Goal: Task Accomplishment & Management: Manage account settings

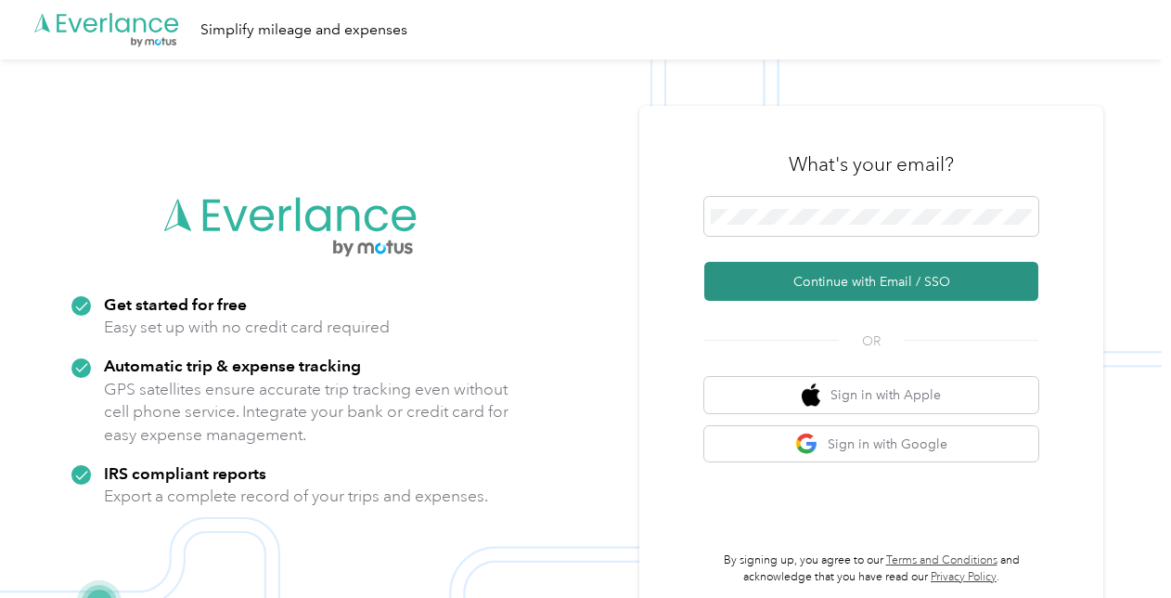
click at [818, 278] on button "Continue with Email / SSO" at bounding box center [871, 281] width 334 height 39
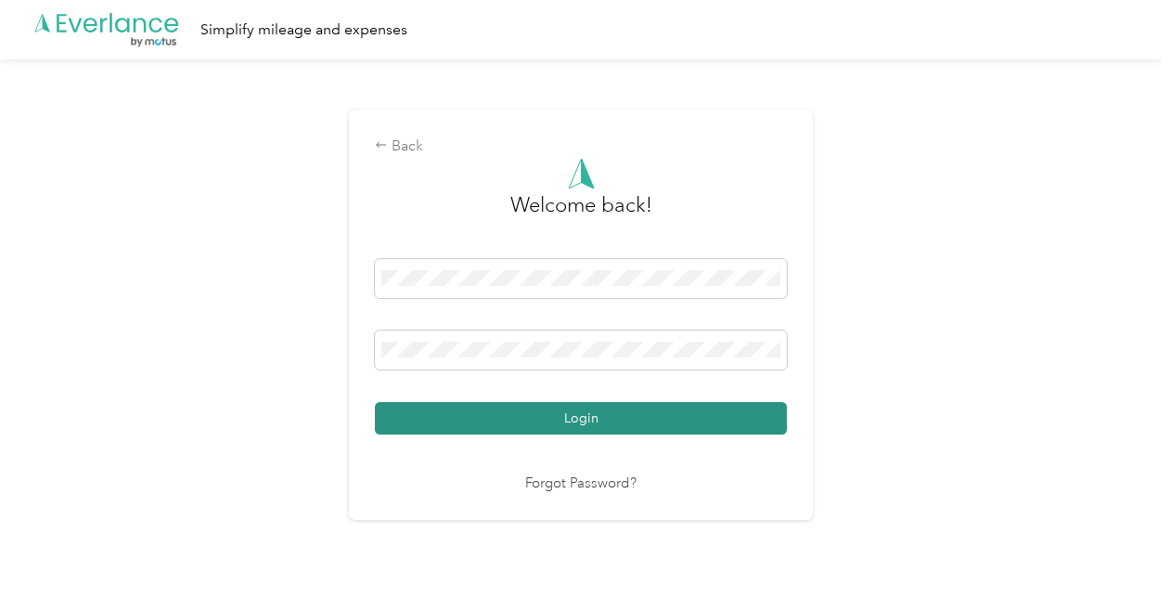
click at [655, 412] on button "Login" at bounding box center [581, 418] width 412 height 32
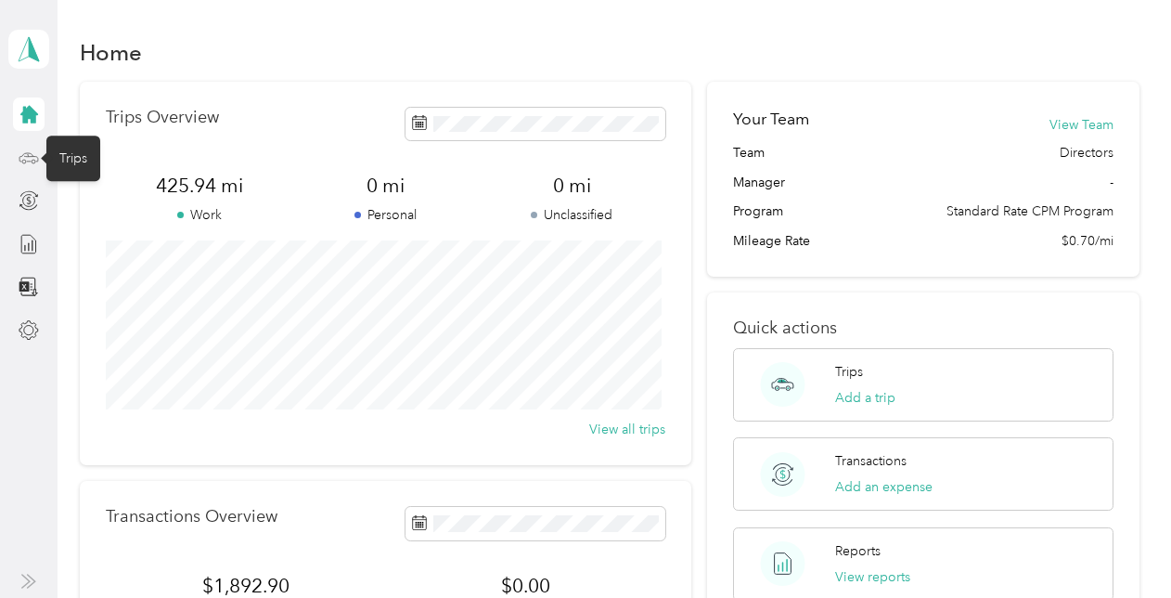
click at [28, 152] on icon at bounding box center [28, 156] width 19 height 8
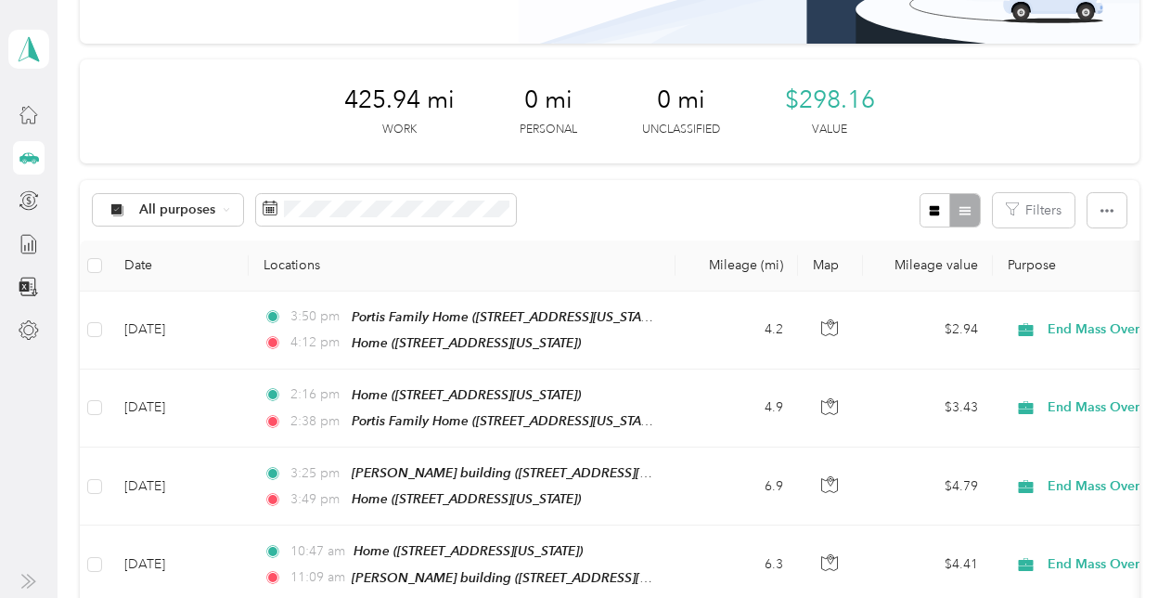
scroll to position [237, 0]
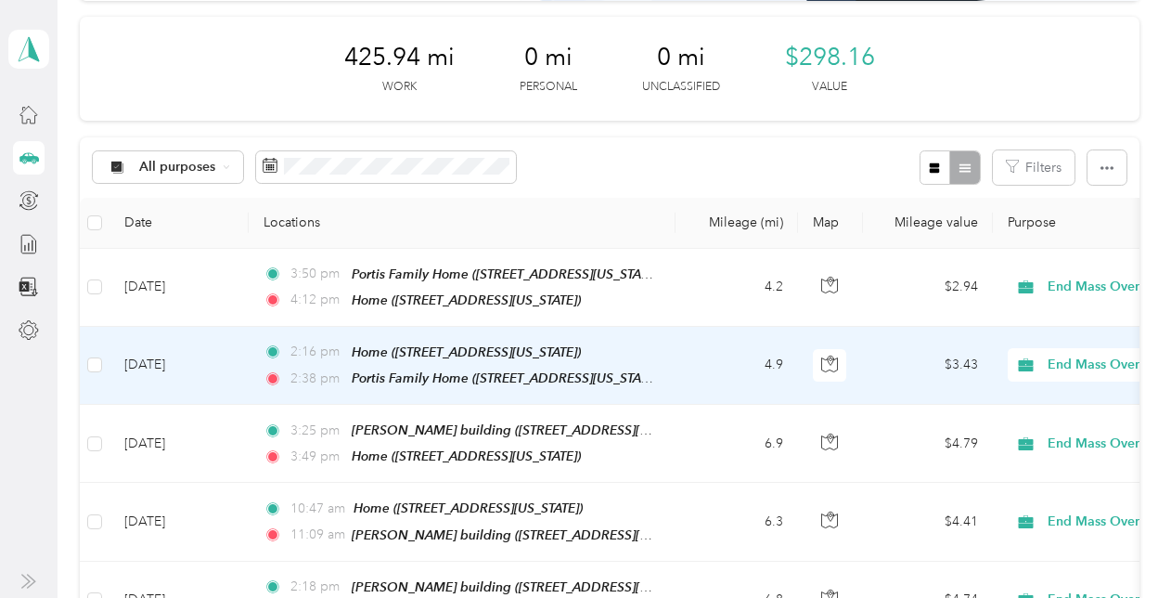
click at [698, 368] on td "4.9" at bounding box center [736, 366] width 122 height 78
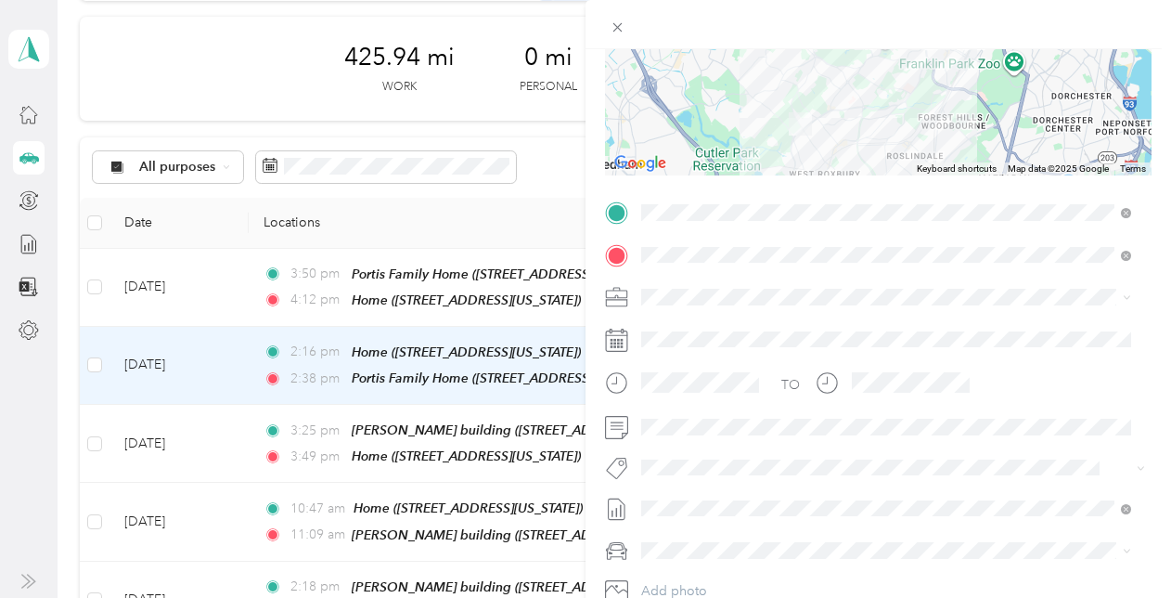
scroll to position [273, 0]
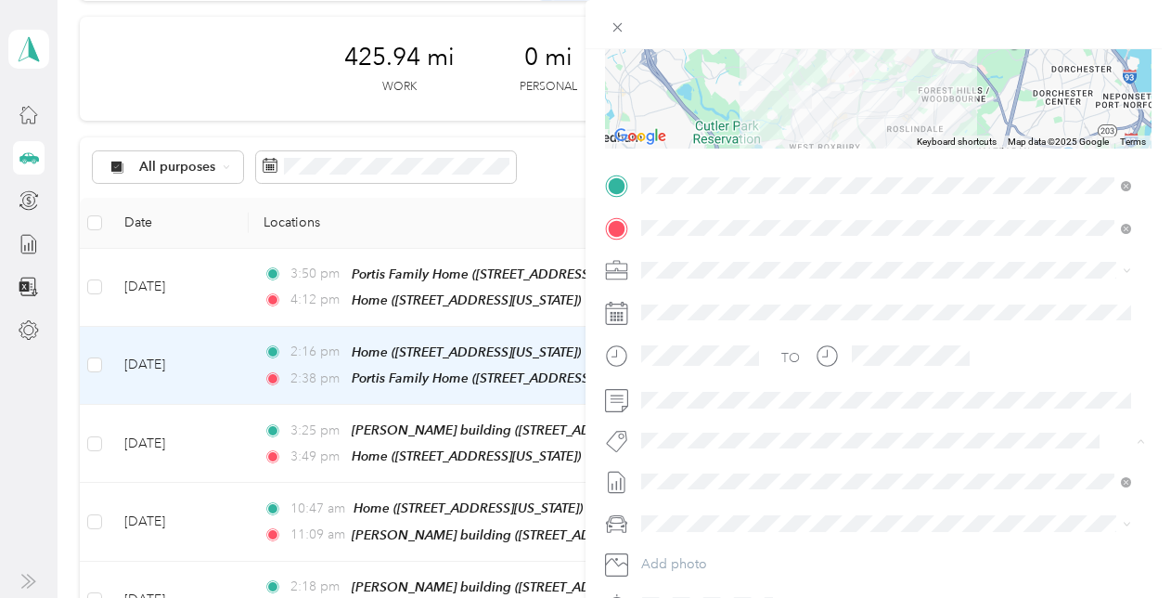
click at [716, 252] on span "[PERSON_NAME]" at bounding box center [706, 254] width 90 height 17
click at [708, 555] on span "Toyota rav4" at bounding box center [682, 553] width 69 height 16
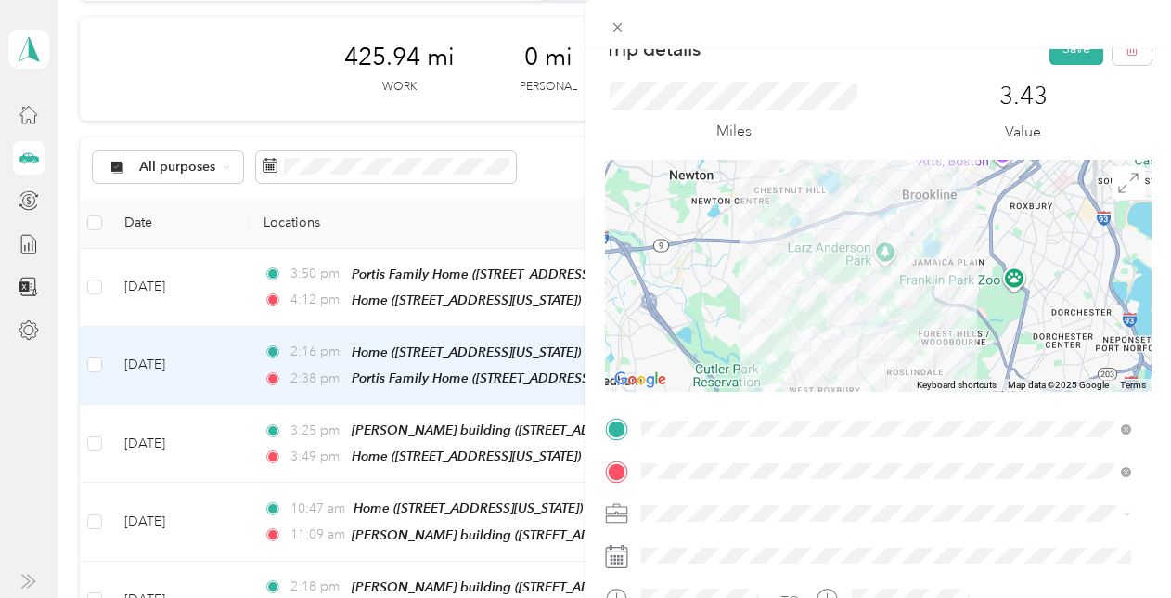
scroll to position [0, 0]
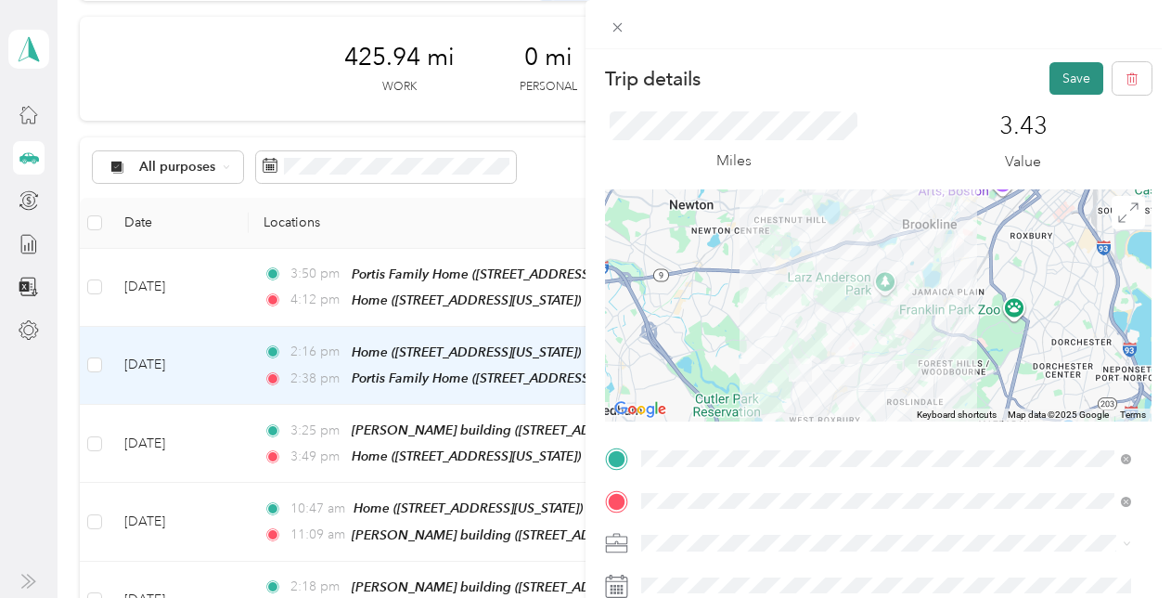
click at [1058, 70] on button "Save" at bounding box center [1076, 78] width 54 height 32
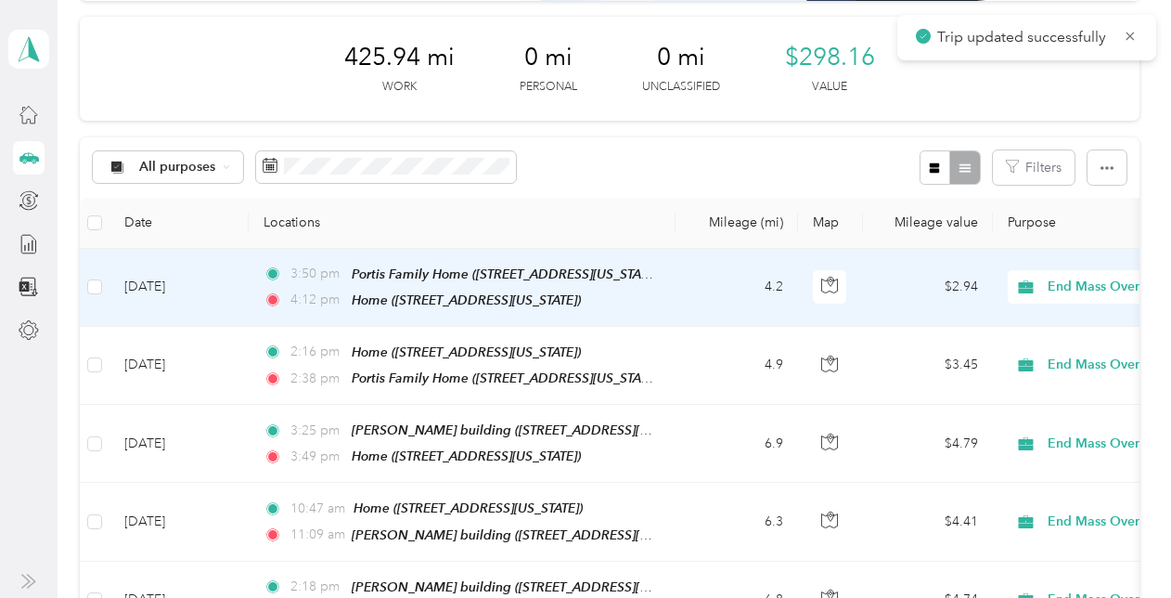
click at [685, 278] on td "4.2" at bounding box center [736, 288] width 122 height 78
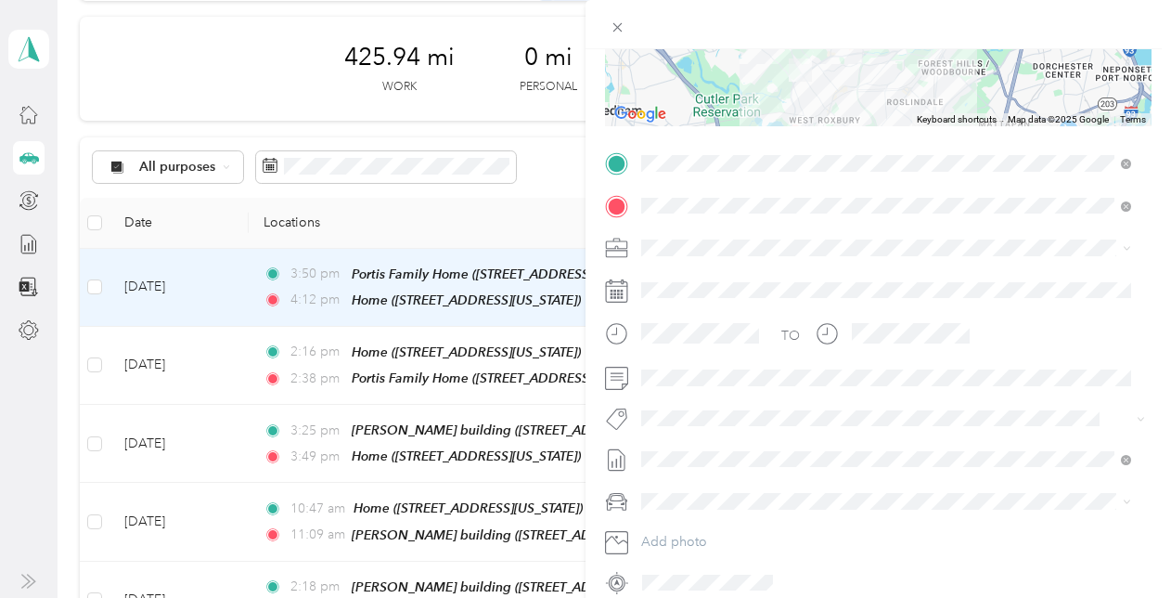
scroll to position [302, 0]
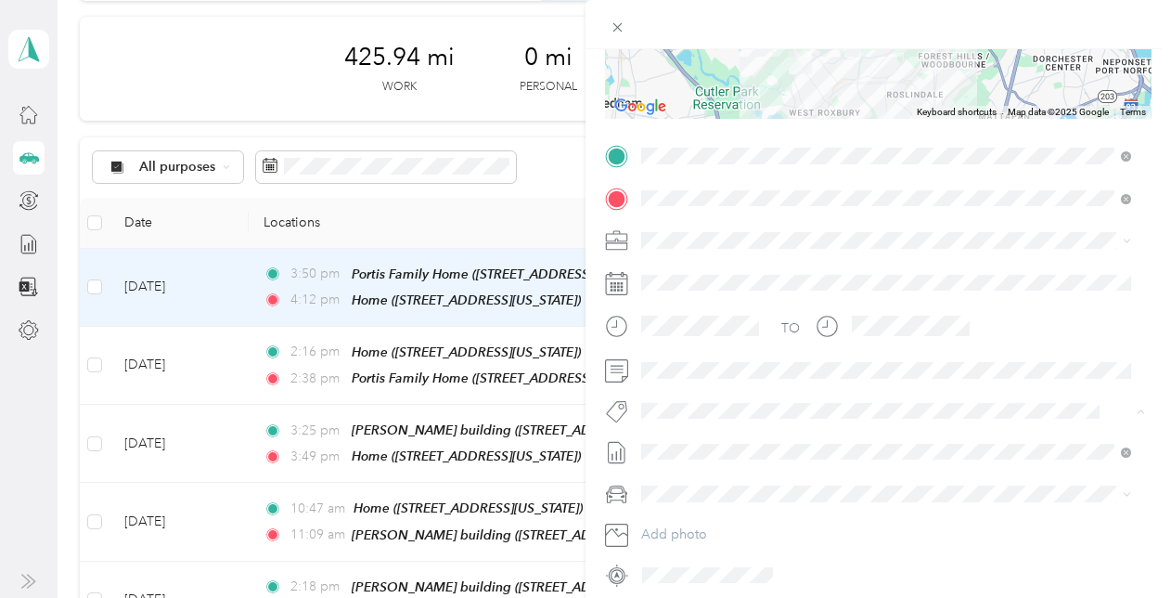
click at [692, 228] on li "[PERSON_NAME]" at bounding box center [886, 225] width 503 height 36
click at [697, 504] on span at bounding box center [893, 497] width 517 height 30
click at [701, 533] on li "Toyota rav4" at bounding box center [886, 528] width 503 height 32
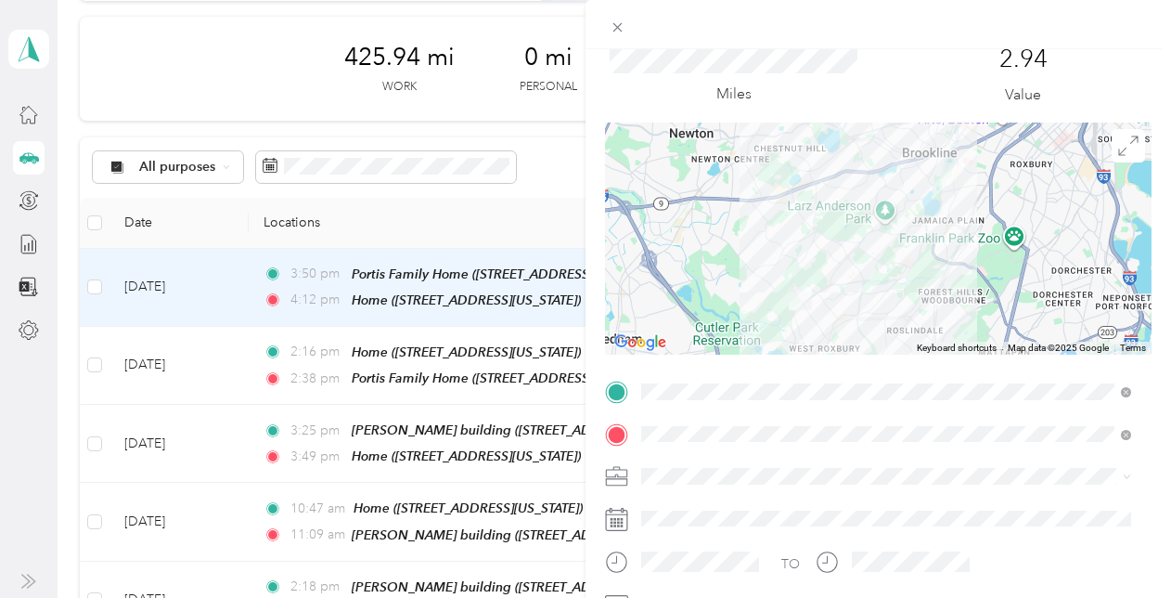
scroll to position [0, 0]
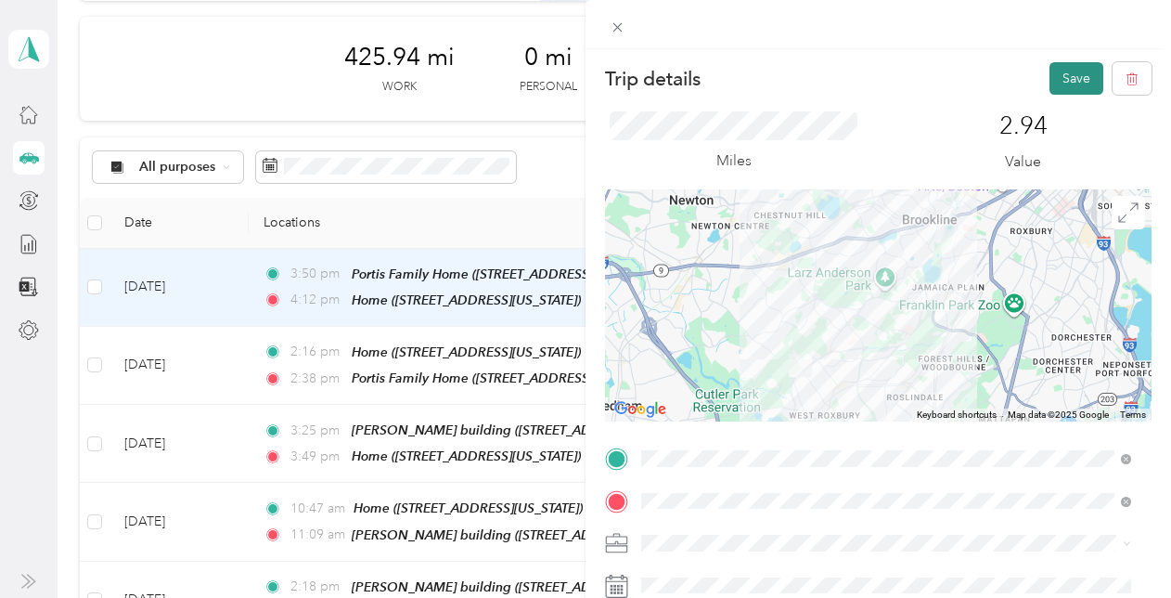
click at [1054, 72] on button "Save" at bounding box center [1076, 78] width 54 height 32
